Goal: Task Accomplishment & Management: Use online tool/utility

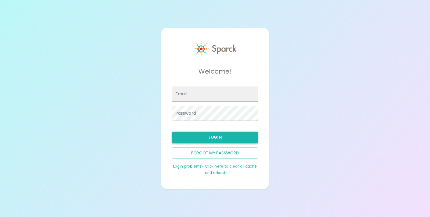
type input "[EMAIL_ADDRESS][DOMAIN_NAME]"
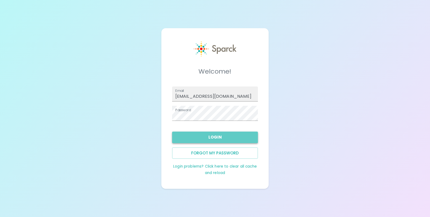
click at [218, 138] on button "Login" at bounding box center [215, 137] width 86 height 11
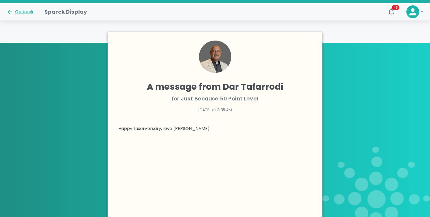
scroll to position [160, 0]
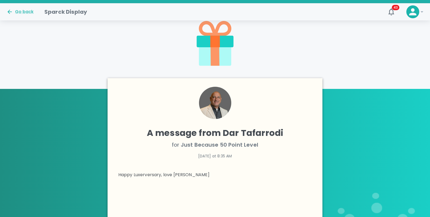
click at [195, 136] on h4 "A message from Dar Tafarrodi" at bounding box center [215, 133] width 194 height 11
drag, startPoint x: 169, startPoint y: 134, endPoint x: 219, endPoint y: 137, distance: 49.5
click at [215, 137] on h4 "A message from Dar Tafarrodi" at bounding box center [215, 133] width 194 height 11
click at [210, 147] on span "Just Because 50 Point Level" at bounding box center [219, 145] width 77 height 8
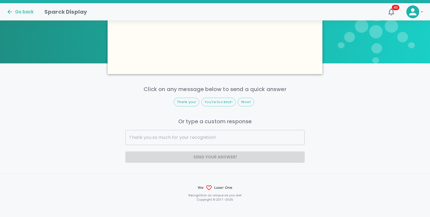
scroll to position [400, 0]
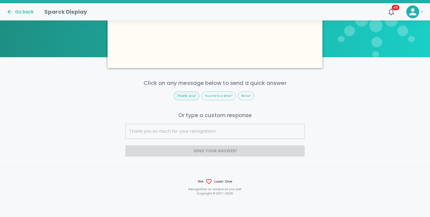
click at [186, 98] on span "Thank you!" at bounding box center [186, 95] width 25 height 5
type input "Thank you!"
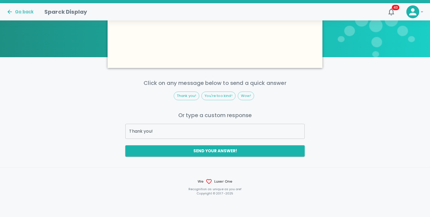
click at [210, 152] on button "Send your answer!" at bounding box center [214, 150] width 179 height 11
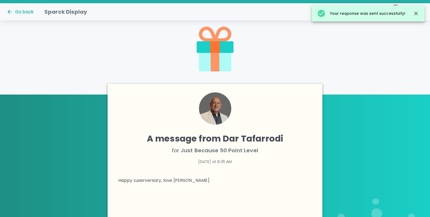
scroll to position [47, 0]
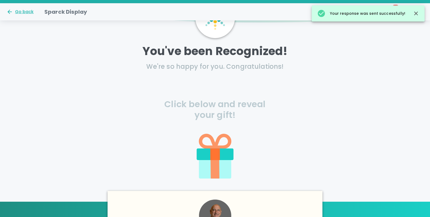
click at [26, 12] on div "Go back" at bounding box center [19, 12] width 27 height 6
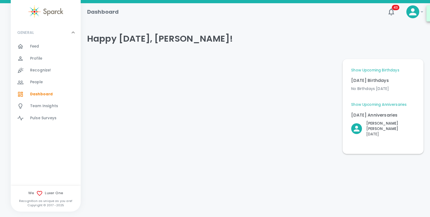
click at [53, 70] on div "Recognize! 0" at bounding box center [55, 71] width 51 height 8
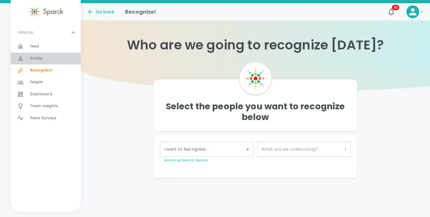
click at [34, 56] on span "Profile" at bounding box center [36, 58] width 12 height 5
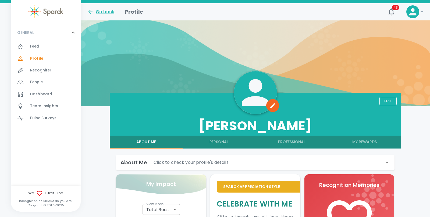
click at [40, 46] on div "Feed 0" at bounding box center [55, 47] width 51 height 8
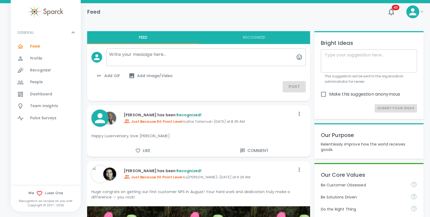
click at [161, 122] on span "Just Because 50 Point Level" at bounding box center [153, 121] width 59 height 5
click at [102, 120] on icon at bounding box center [100, 118] width 10 height 10
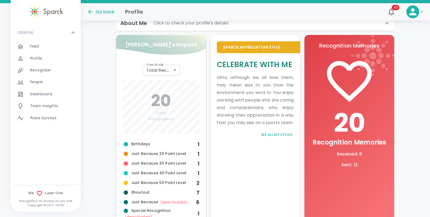
scroll to position [174, 0]
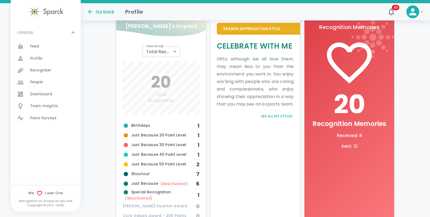
click at [43, 44] on div "Feed 0" at bounding box center [55, 47] width 51 height 8
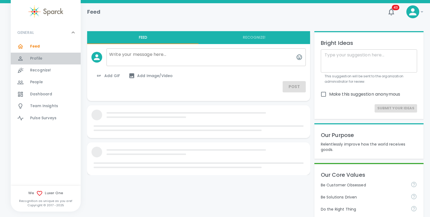
click at [38, 58] on span "Profile" at bounding box center [36, 58] width 12 height 5
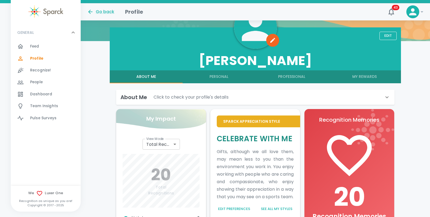
scroll to position [66, 0]
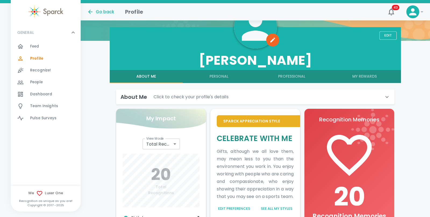
click at [39, 70] on span "Recognize!" at bounding box center [40, 70] width 21 height 5
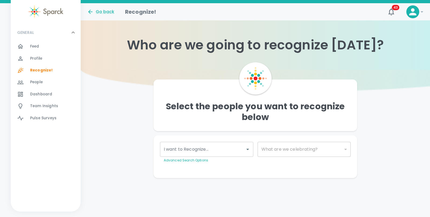
click at [38, 83] on span "People" at bounding box center [36, 82] width 13 height 5
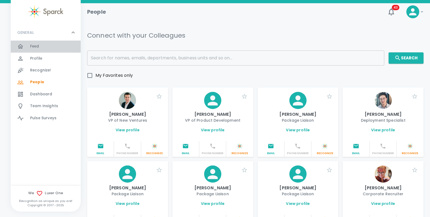
click at [35, 46] on span "Feed" at bounding box center [34, 46] width 9 height 5
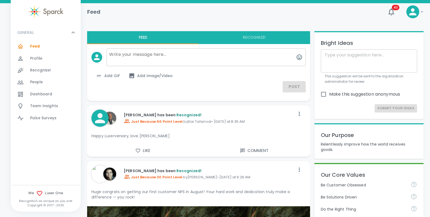
click at [99, 120] on icon at bounding box center [100, 118] width 10 height 10
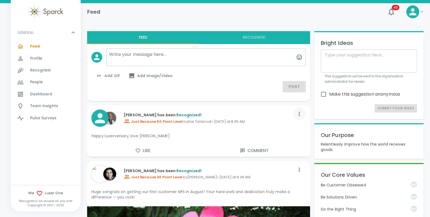
click at [301, 115] on icon "button" at bounding box center [299, 114] width 6 height 6
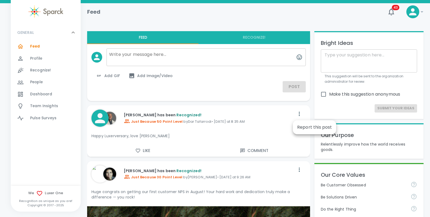
drag, startPoint x: 277, startPoint y: 116, endPoint x: 272, endPoint y: 116, distance: 4.8
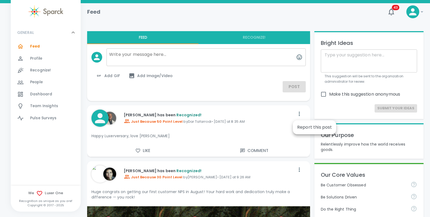
click at [277, 116] on div at bounding box center [215, 108] width 430 height 217
